Goal: Task Accomplishment & Management: Manage account settings

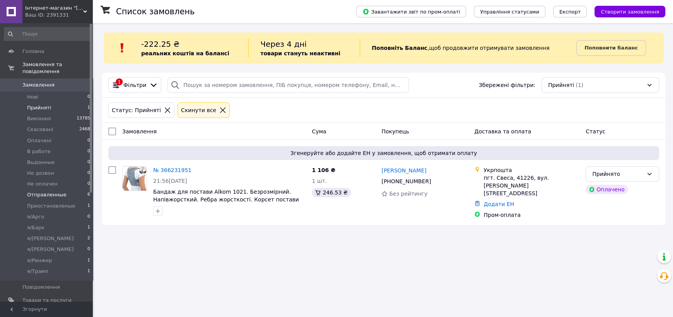
click at [51, 191] on span "Отправленные" at bounding box center [46, 194] width 39 height 7
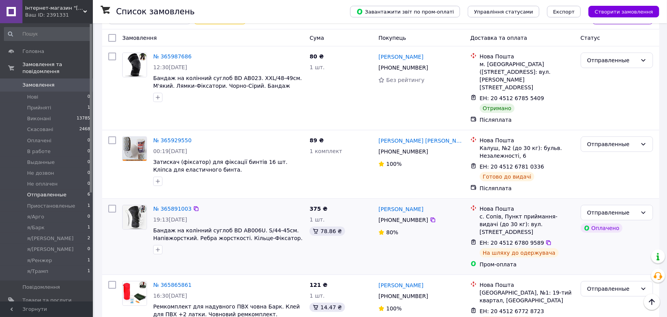
scroll to position [55, 0]
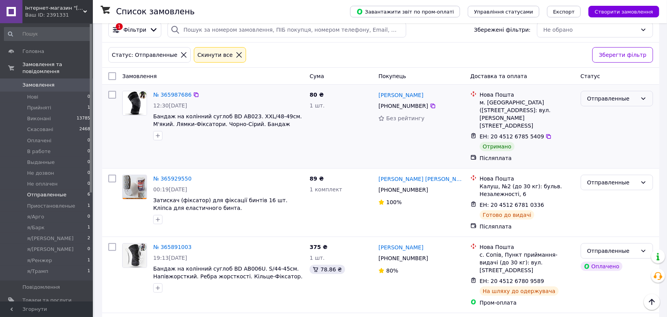
click at [596, 102] on div "Отправленные" at bounding box center [612, 98] width 50 height 9
click at [598, 130] on li "Виконано" at bounding box center [617, 129] width 72 height 14
click at [44, 235] on span "я/[PERSON_NAME]" at bounding box center [50, 238] width 46 height 7
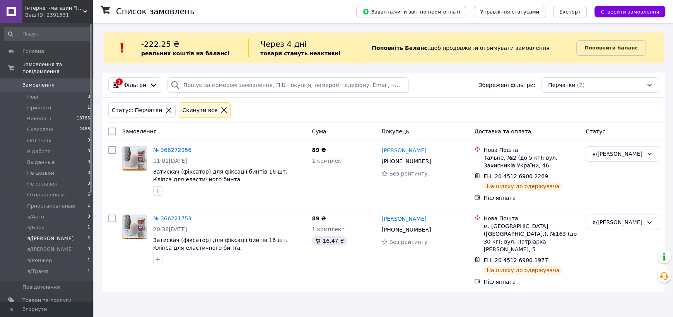
click at [111, 133] on input "checkbox" at bounding box center [112, 132] width 8 height 8
checkbox input "true"
click at [160, 133] on span "Дії для 2 замовлень" at bounding box center [144, 132] width 53 height 8
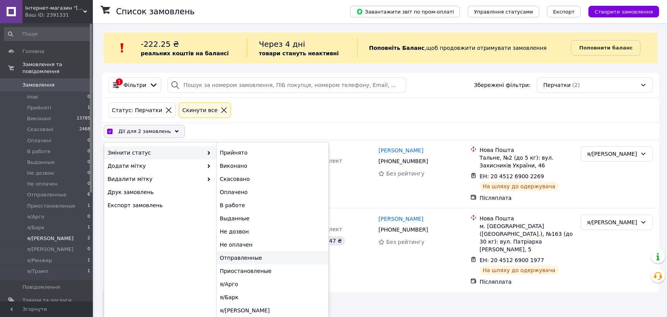
click at [232, 257] on div "Отправленные" at bounding box center [272, 257] width 112 height 13
checkbox input "false"
